Goal: Task Accomplishment & Management: Manage account settings

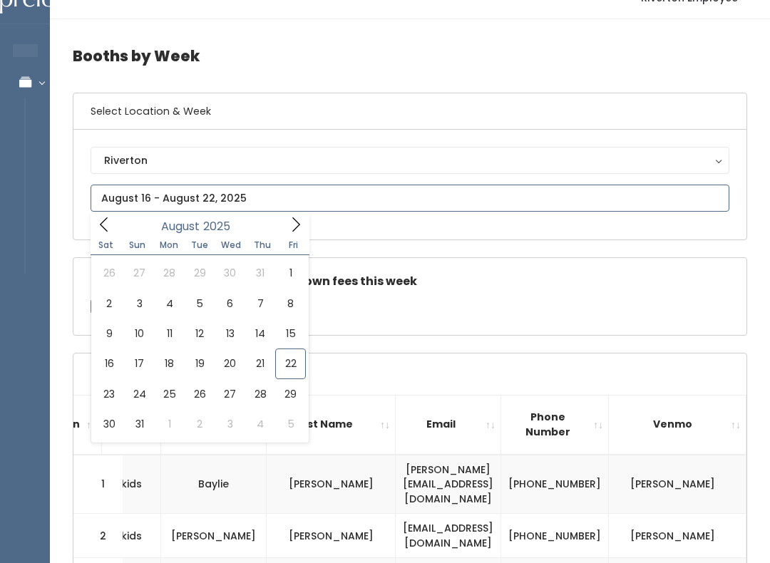
type input "August 16 to August 22"
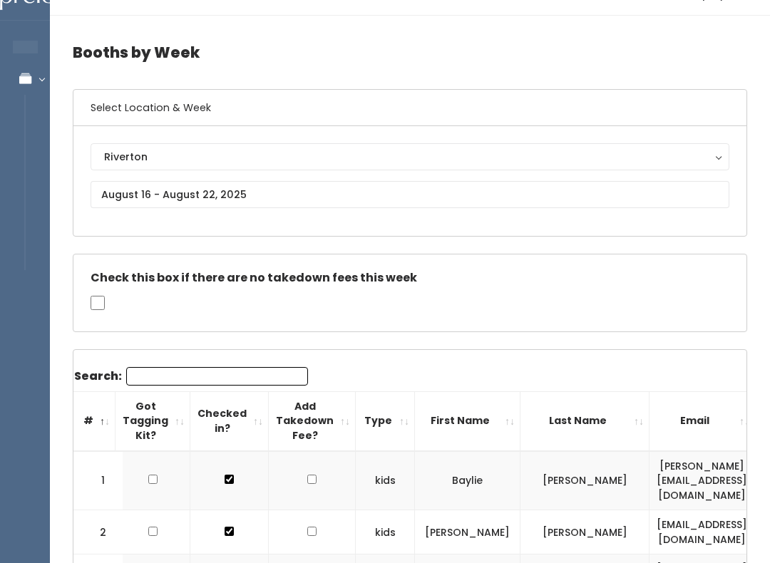
scroll to position [27, 0]
click at [520, 427] on th "First Name" at bounding box center [467, 420] width 105 height 59
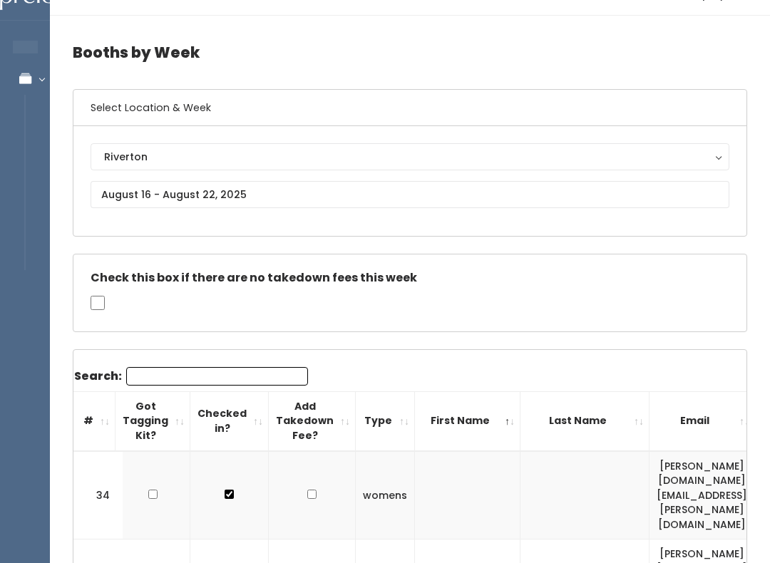
click at [520, 418] on th "First Name" at bounding box center [467, 420] width 105 height 59
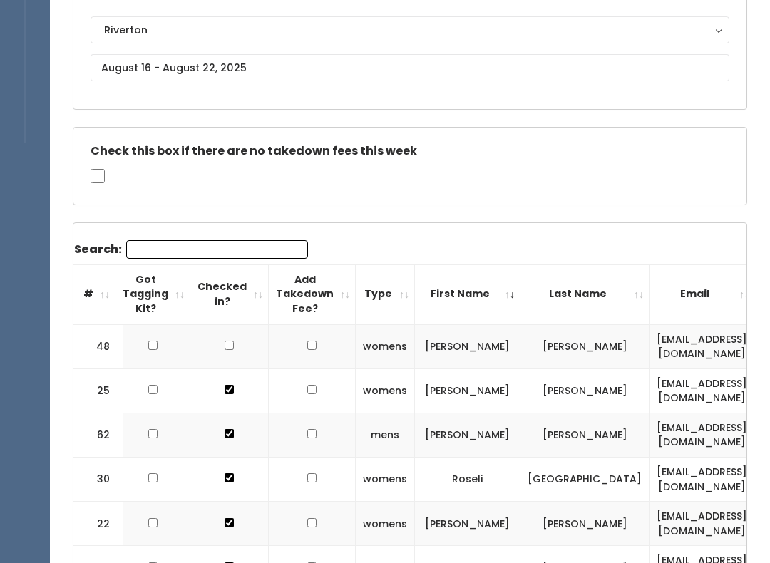
scroll to position [175, 0]
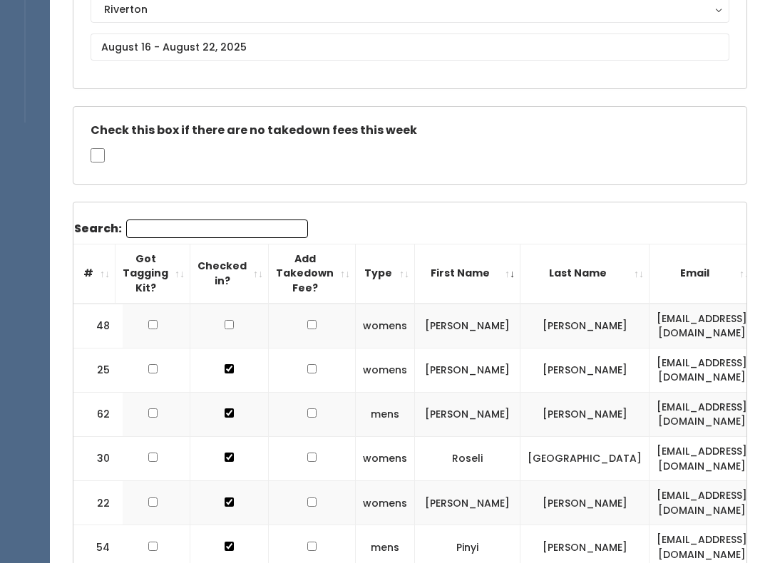
click at [520, 267] on th "First Name" at bounding box center [467, 273] width 105 height 59
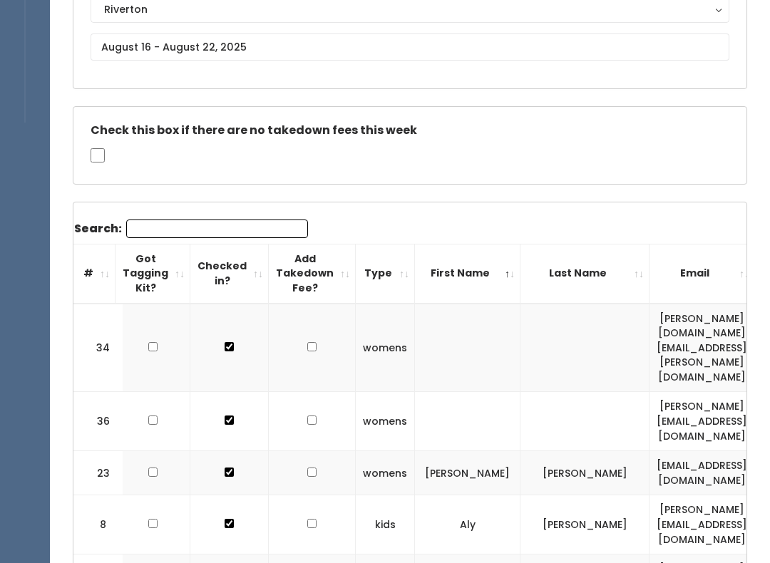
click at [520, 278] on th "First Name" at bounding box center [467, 273] width 105 height 59
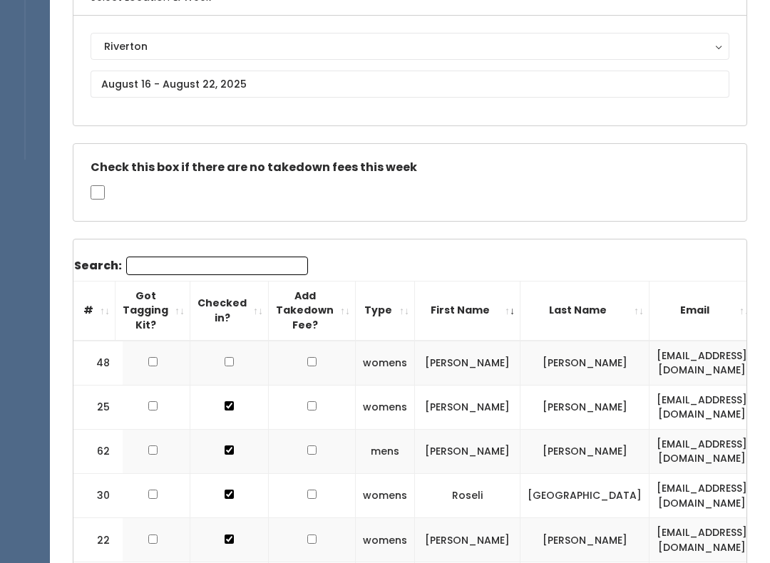
scroll to position [125, 0]
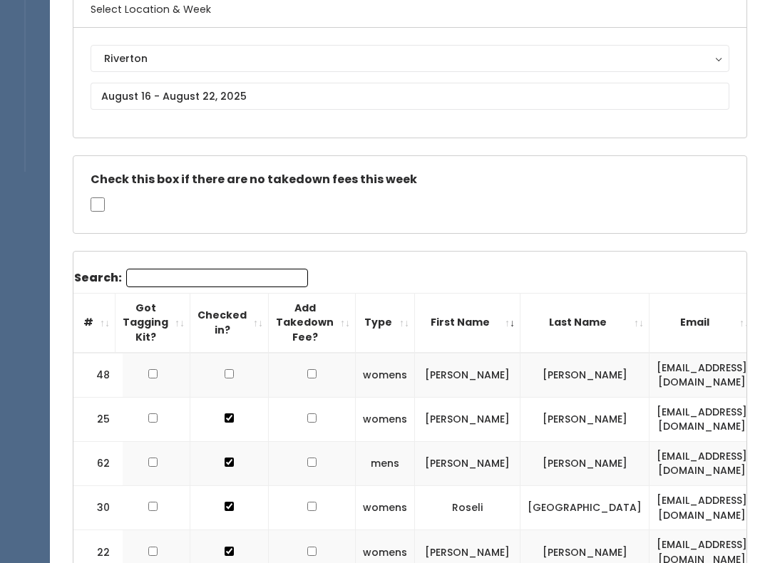
click at [520, 321] on th "First Name" at bounding box center [467, 323] width 105 height 59
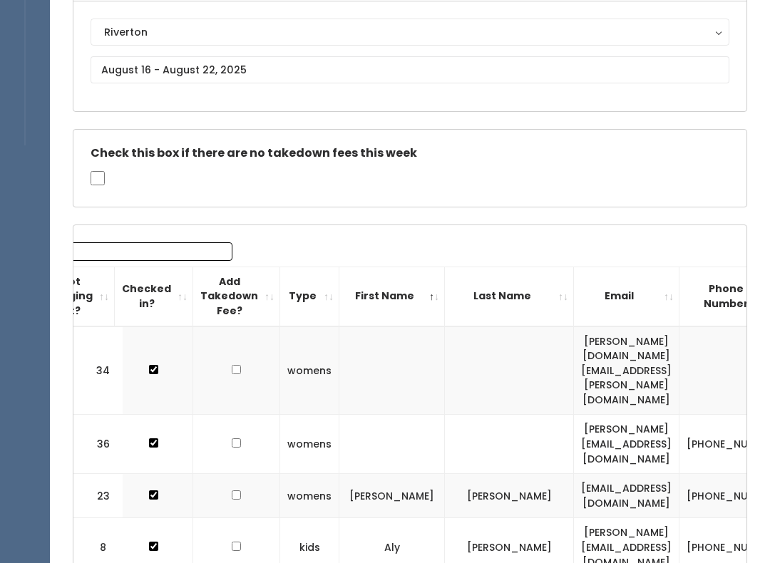
scroll to position [0, 0]
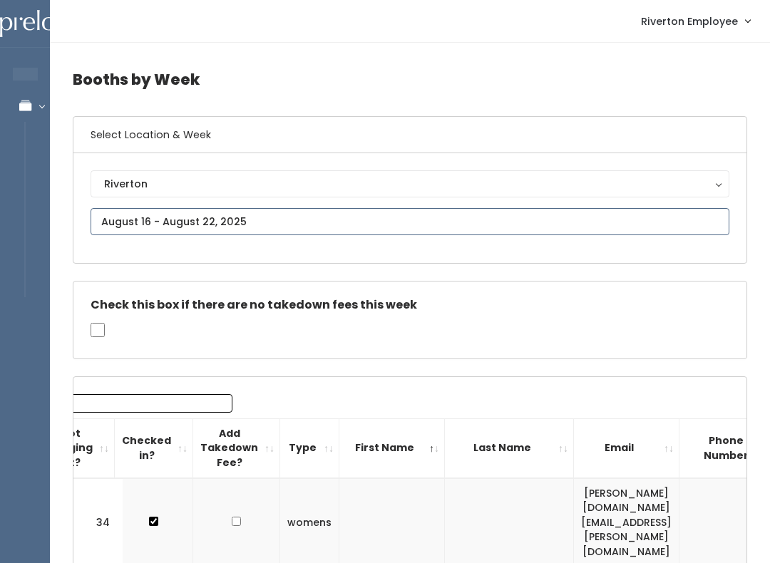
click at [344, 214] on input "text" at bounding box center [410, 221] width 639 height 27
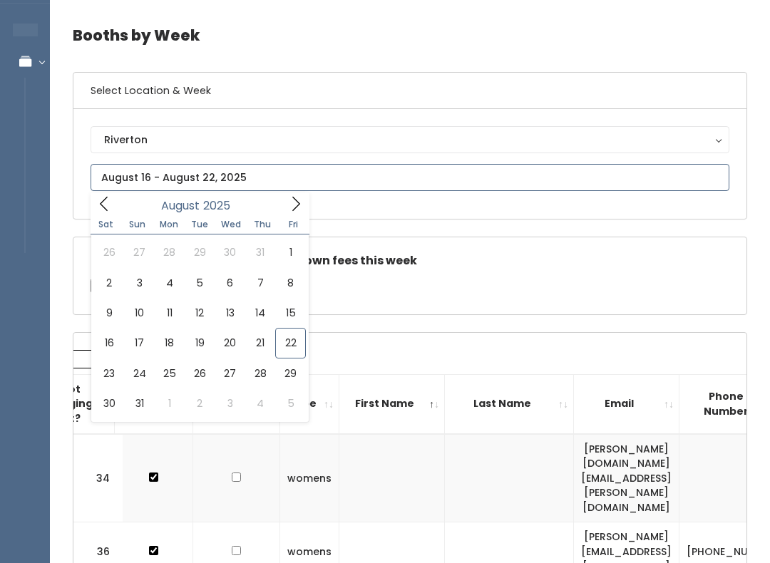
scroll to position [57, 0]
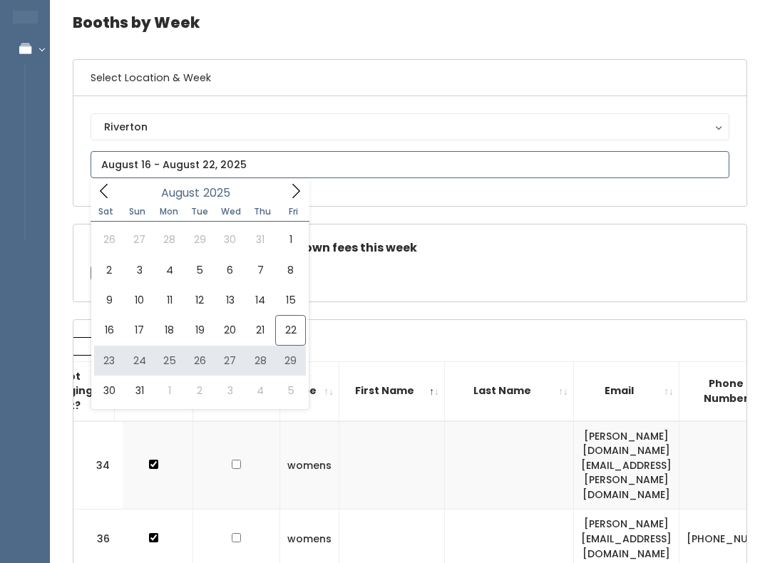
type input "August 23 to August 29"
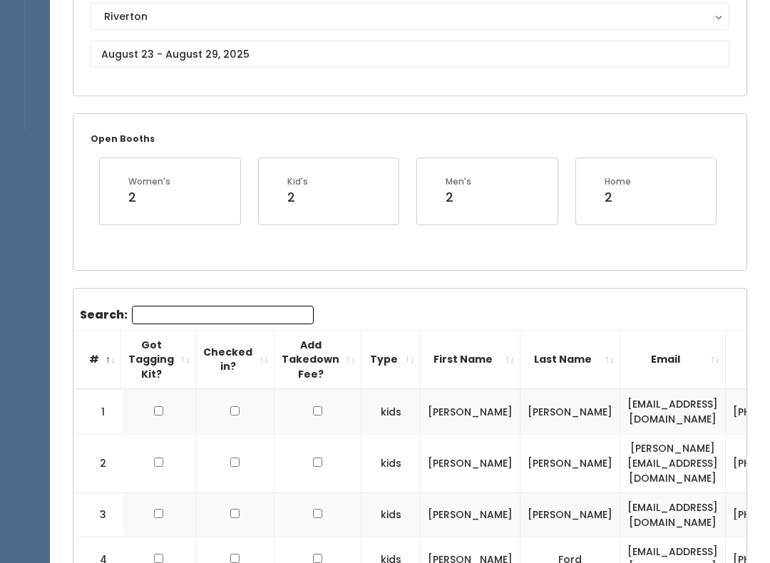
scroll to position [146, 0]
